Goal: Task Accomplishment & Management: Manage account settings

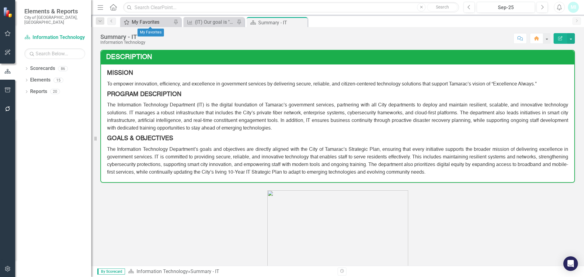
click at [144, 22] on div "My Favorites" at bounding box center [152, 22] width 40 height 8
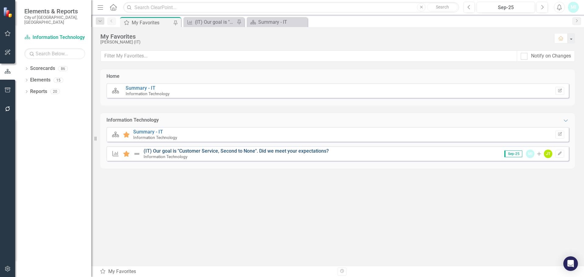
click at [274, 150] on link "(IT) Our goal is "Customer Service, Second to None". Did we meet your expectati…" at bounding box center [235, 151] width 185 height 6
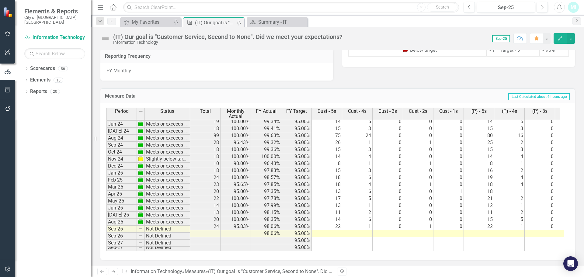
scroll to position [439, 0]
click at [332, 230] on td at bounding box center [327, 233] width 30 height 7
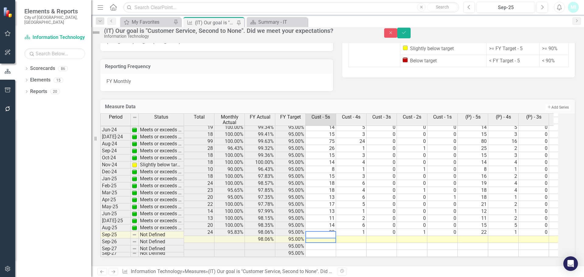
click at [330, 231] on textarea at bounding box center [320, 234] width 31 height 7
type textarea "8"
click at [358, 236] on td at bounding box center [351, 239] width 30 height 7
type textarea "6"
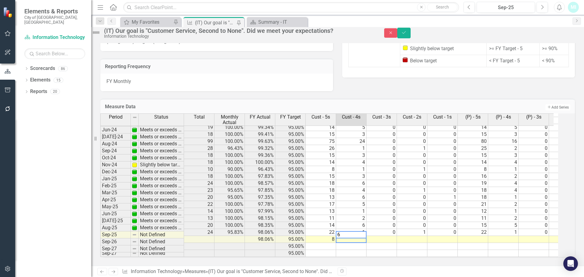
click at [391, 236] on td at bounding box center [381, 239] width 30 height 7
type textarea "0"
click at [414, 236] on td at bounding box center [412, 239] width 30 height 7
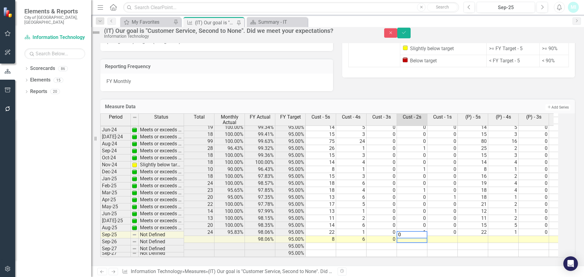
type textarea "0"
click at [442, 236] on td at bounding box center [442, 239] width 30 height 7
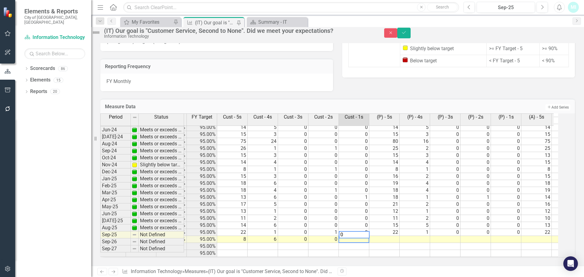
scroll to position [0, 98]
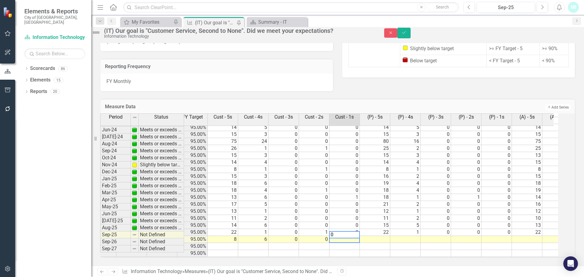
type textarea "0"
click at [380, 236] on td at bounding box center [375, 239] width 30 height 7
click at [381, 236] on td at bounding box center [375, 239] width 30 height 7
type textarea "11"
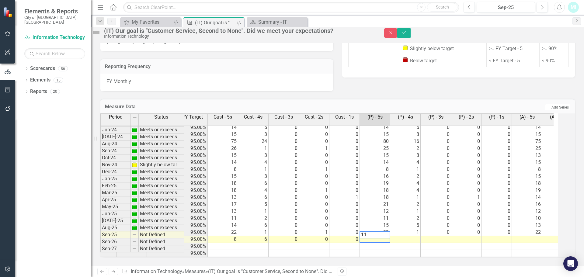
click at [412, 236] on td at bounding box center [405, 239] width 30 height 7
type textarea "3"
click at [441, 236] on td at bounding box center [435, 239] width 30 height 7
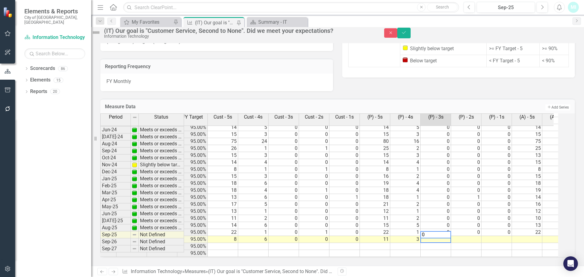
type textarea "0"
click at [471, 236] on td at bounding box center [466, 239] width 30 height 7
type textarea "0"
click at [501, 236] on td at bounding box center [496, 239] width 30 height 7
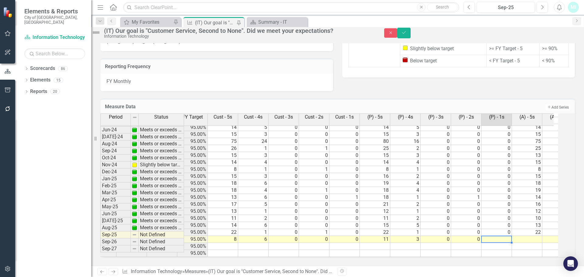
click at [501, 236] on td at bounding box center [496, 239] width 30 height 7
type textarea "0"
click at [2, 226] on div "Period Status Total Monthly Actual FY Actual FY Target Cust - 5s Cust - 4s Cust…" at bounding box center [2, 141] width 0 height 229
click at [527, 236] on div at bounding box center [526, 236] width 30 height 1
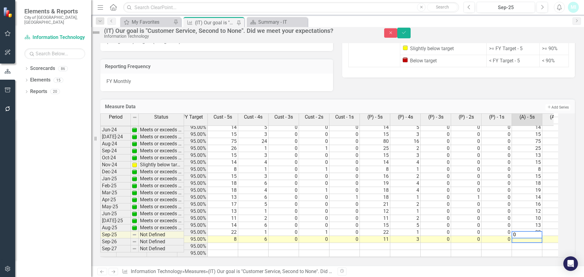
click at [533, 231] on textarea "0" at bounding box center [526, 234] width 31 height 7
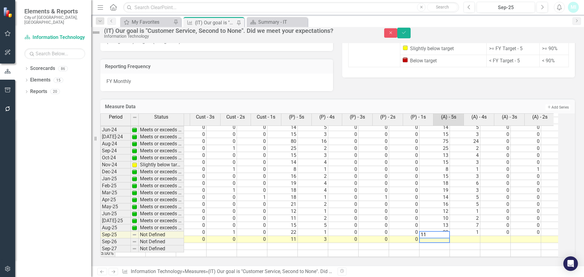
scroll to position [0, 190]
type textarea "11"
click at [474, 236] on td at bounding box center [465, 239] width 30 height 7
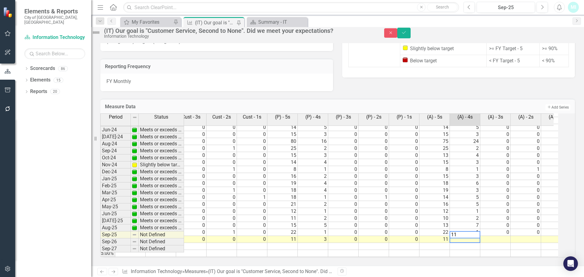
click at [474, 231] on textarea "11" at bounding box center [464, 234] width 31 height 7
type textarea "3"
click at [498, 236] on td at bounding box center [495, 239] width 30 height 7
type textarea "0"
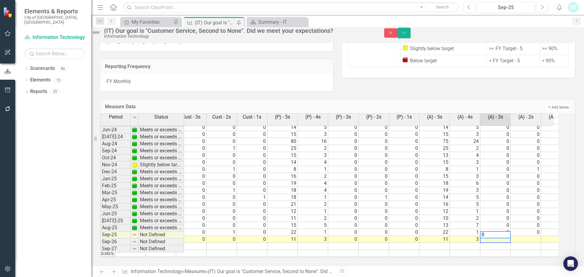
click at [531, 236] on td at bounding box center [525, 239] width 30 height 7
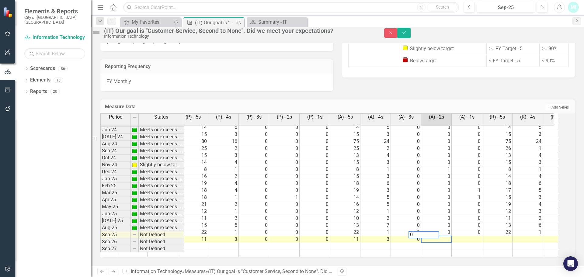
scroll to position [0, 292]
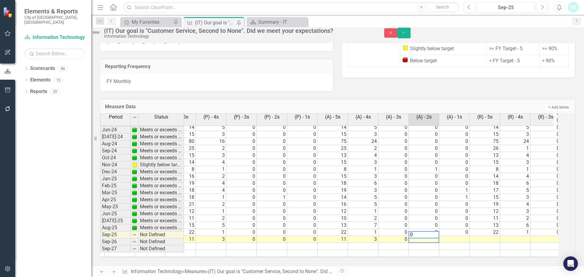
click at [465, 236] on tr "Sep-25 Not Defined 98.06% 95.00% 8 6 0 0 0 11 3 0 0 0 11 3 0" at bounding box center [290, 239] width 965 height 7
click at [408, 236] on td "0" at bounding box center [393, 239] width 30 height 7
type textarea "0"
click at [486, 236] on td at bounding box center [484, 239] width 30 height 7
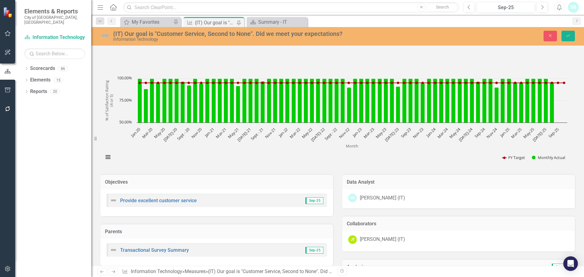
scroll to position [223, 0]
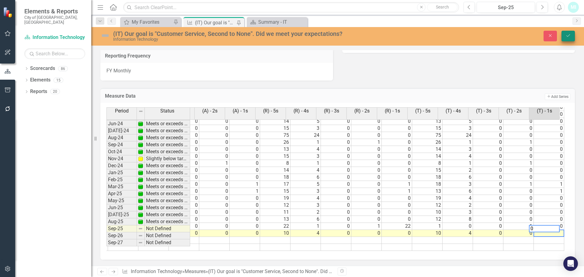
type textarea "0"
click at [568, 37] on icon "Save" at bounding box center [567, 35] width 5 height 4
